Goal: Task Accomplishment & Management: Manage account settings

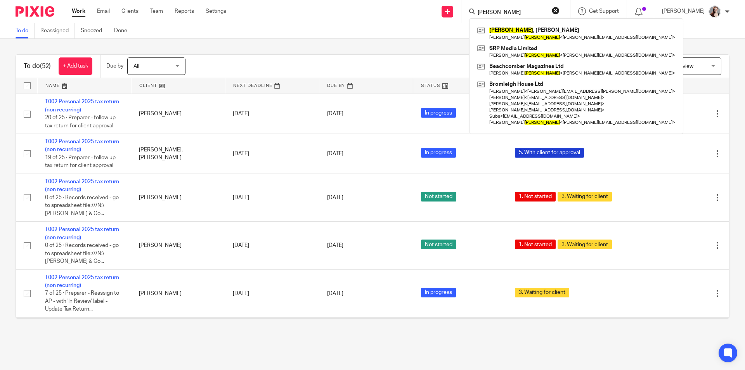
scroll to position [896, 0]
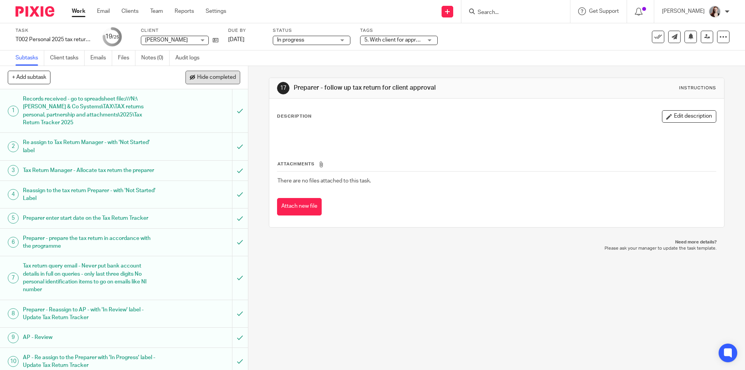
click at [218, 79] on span "Hide completed" at bounding box center [216, 77] width 39 height 6
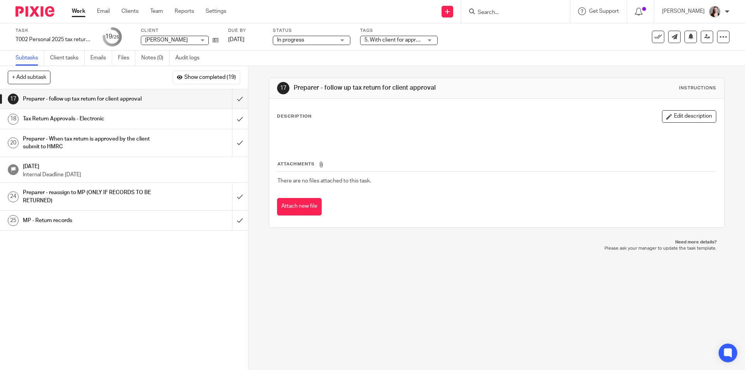
click at [372, 41] on span "5. With client for approval" at bounding box center [394, 39] width 61 height 5
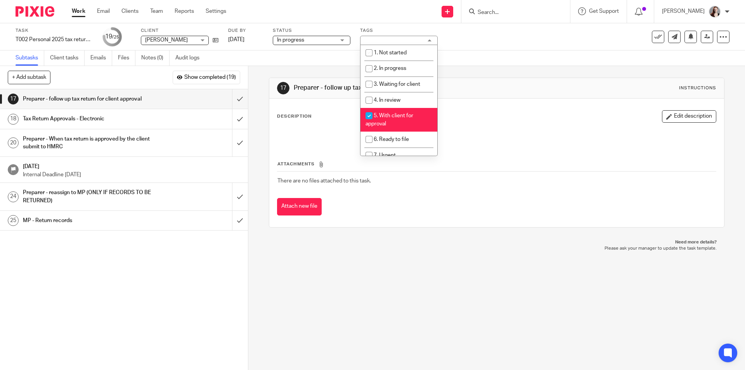
click at [391, 121] on li "5. With client for approval" at bounding box center [398, 120] width 77 height 24
checkbox input "false"
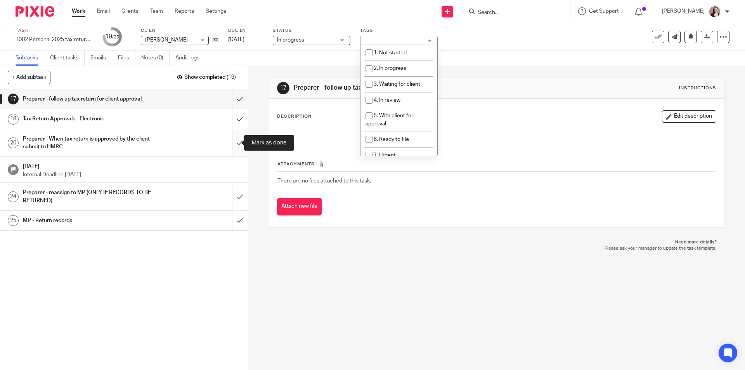
click at [234, 144] on input "submit" at bounding box center [124, 143] width 248 height 28
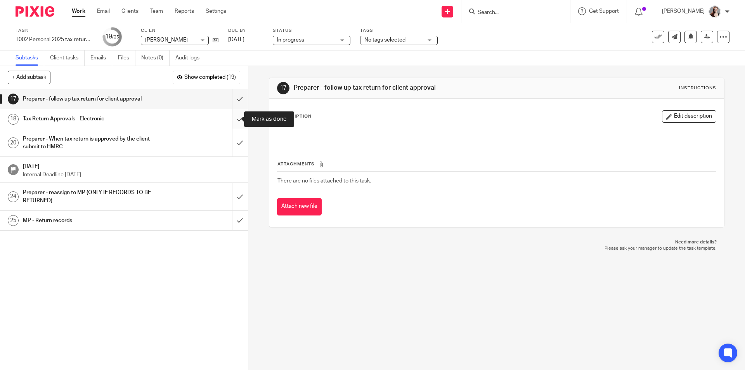
click at [235, 119] on input "submit" at bounding box center [124, 118] width 248 height 19
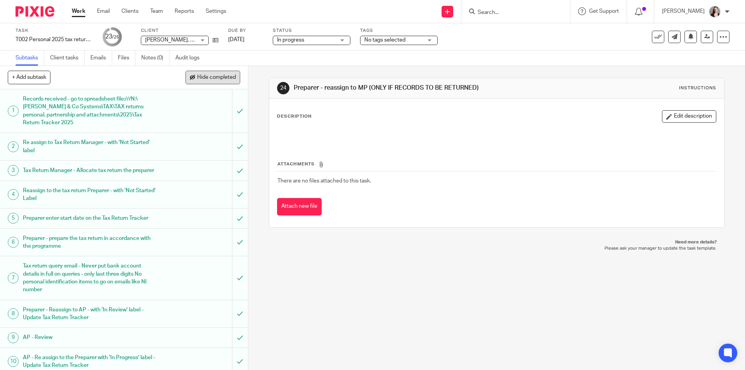
click at [219, 78] on span "Hide completed" at bounding box center [216, 77] width 39 height 6
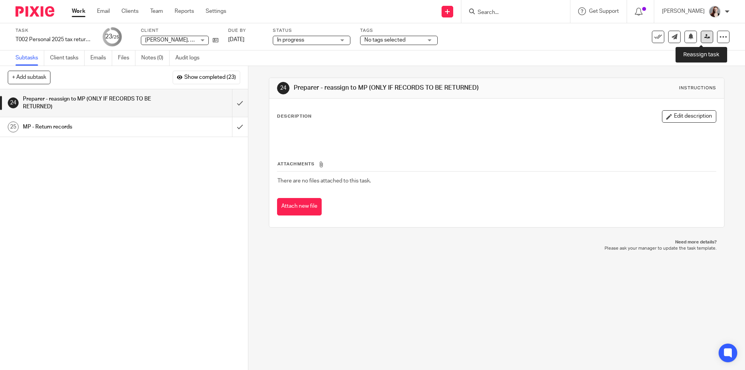
click at [701, 36] on link at bounding box center [707, 37] width 12 height 12
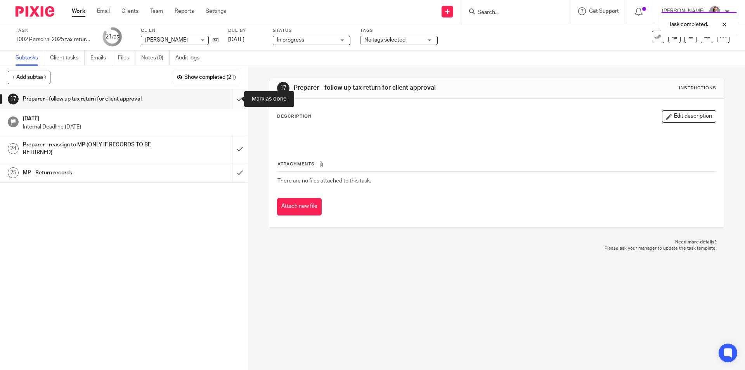
click at [236, 98] on input "submit" at bounding box center [124, 98] width 248 height 19
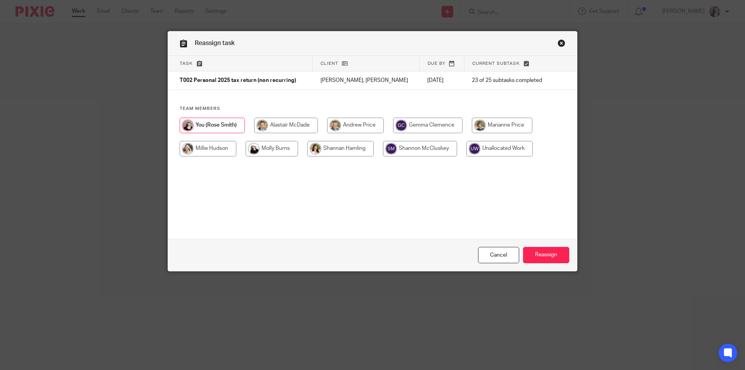
click at [561, 43] on link "Close this dialog window" at bounding box center [562, 44] width 8 height 10
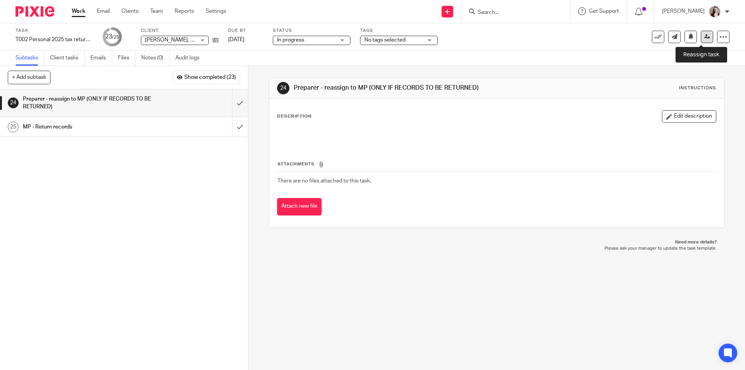
click at [704, 38] on icon at bounding box center [707, 37] width 6 height 6
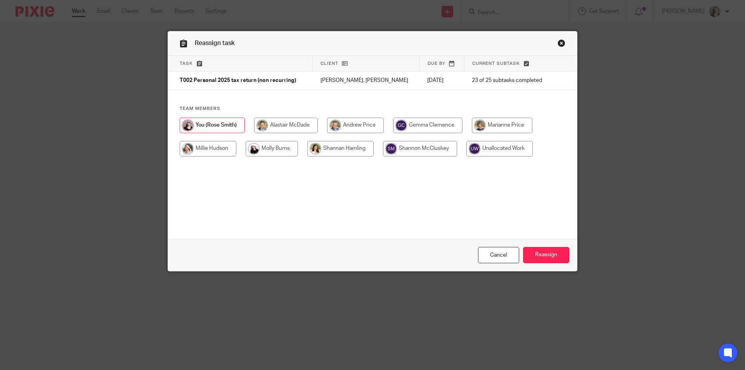
click at [476, 125] on input "radio" at bounding box center [502, 126] width 61 height 16
radio input "true"
click at [543, 250] on input "Reassign" at bounding box center [546, 255] width 46 height 17
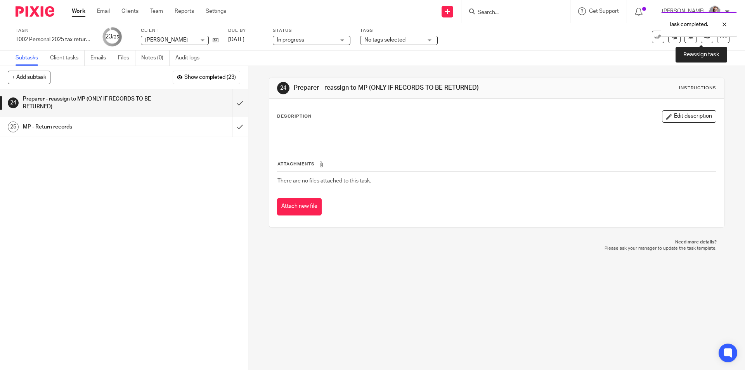
click at [704, 38] on icon at bounding box center [707, 37] width 6 height 6
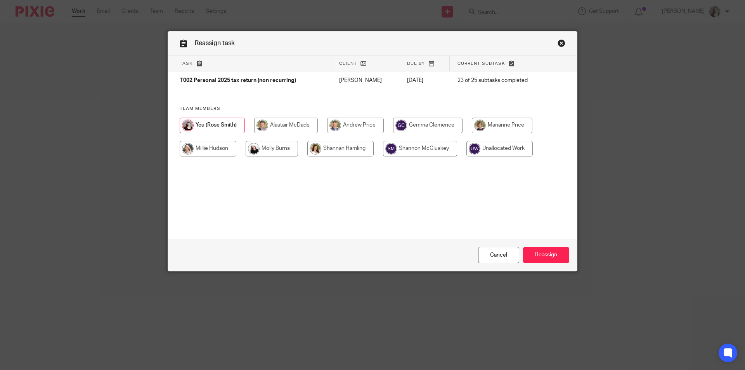
click at [478, 128] on input "radio" at bounding box center [502, 126] width 61 height 16
radio input "true"
click at [530, 262] on input "Reassign" at bounding box center [546, 255] width 46 height 17
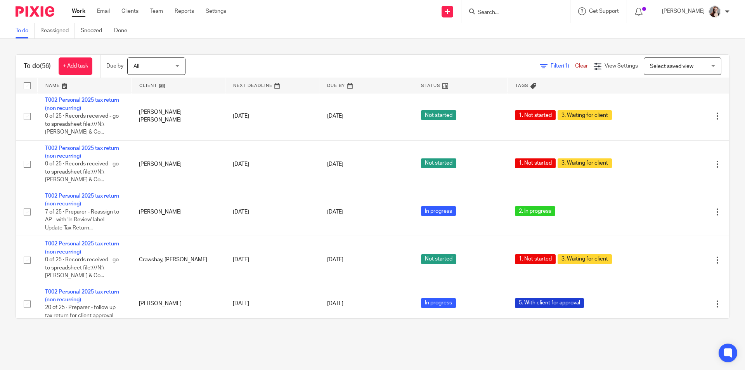
scroll to position [1617, 0]
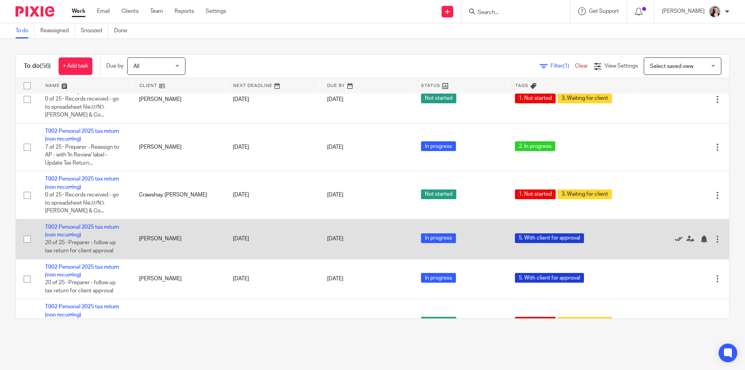
click at [675, 235] on icon at bounding box center [679, 239] width 8 height 8
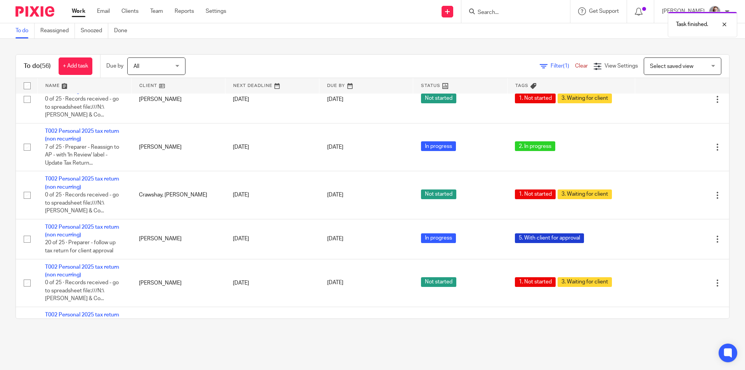
click at [675, 235] on icon at bounding box center [679, 239] width 8 height 8
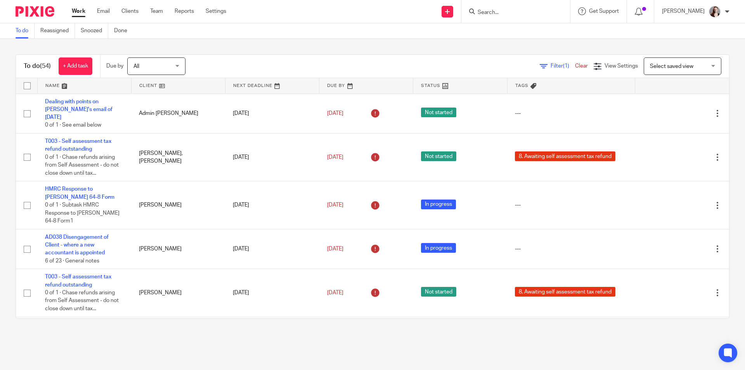
click at [526, 10] on input "Search" at bounding box center [512, 12] width 70 height 7
click at [526, 12] on input "taufer" at bounding box center [512, 12] width 70 height 7
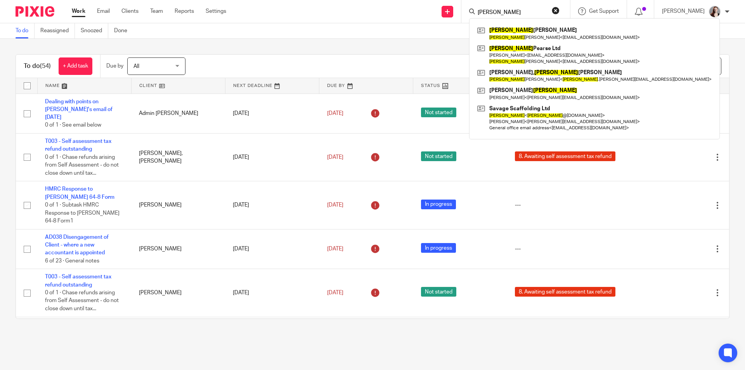
click at [524, 7] on form "sarah" at bounding box center [518, 12] width 83 height 10
click at [528, 10] on input "sarah" at bounding box center [512, 12] width 70 height 7
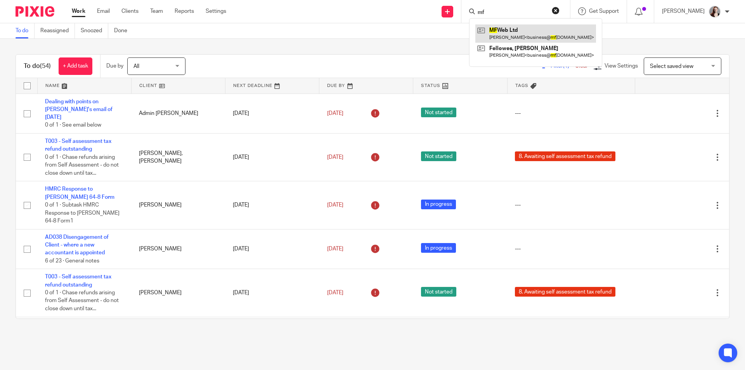
type input "mf"
click at [205, 352] on main "To do Reassigned Snoozed Done To do (54) + Add task Due by All All Today Tomorr…" at bounding box center [372, 185] width 745 height 370
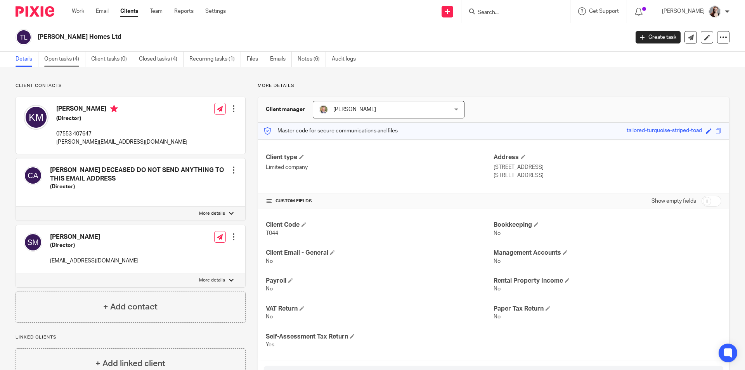
click at [62, 57] on link "Open tasks (4)" at bounding box center [64, 59] width 41 height 15
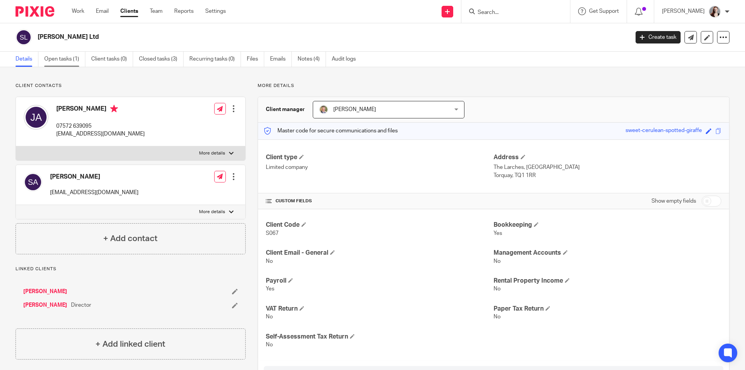
click at [64, 61] on link "Open tasks (1)" at bounding box center [64, 59] width 41 height 15
